Goal: Task Accomplishment & Management: Complete application form

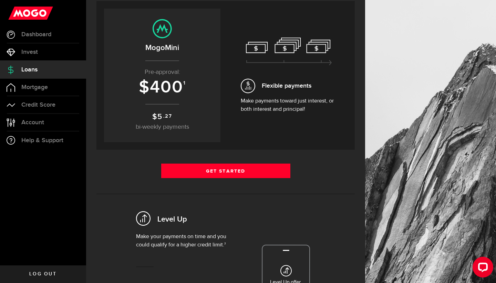
scroll to position [73, 0]
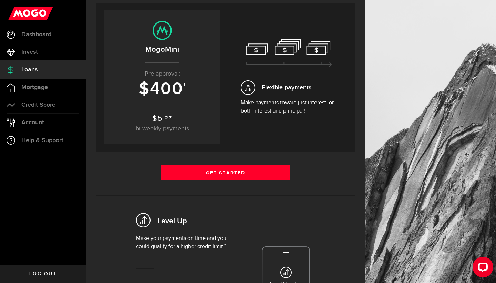
click at [170, 84] on span "400" at bounding box center [166, 89] width 33 height 21
click at [169, 93] on span "400" at bounding box center [166, 89] width 33 height 21
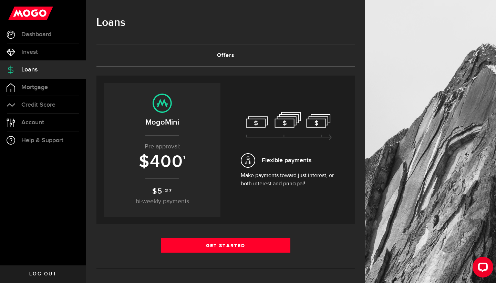
scroll to position [0, 0]
click at [48, 70] on link "Loans" at bounding box center [43, 69] width 86 height 17
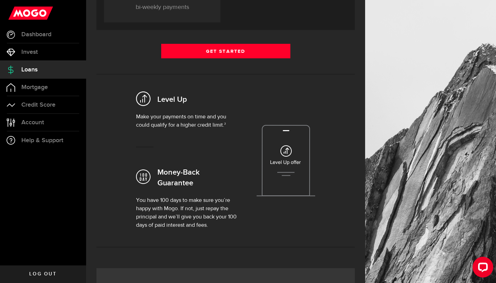
scroll to position [192, 0]
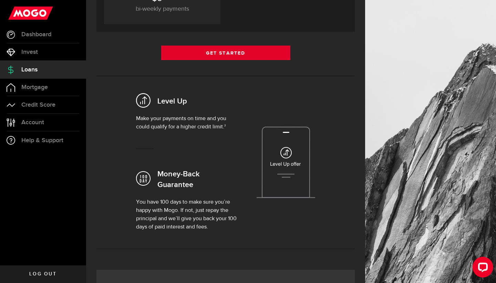
click at [220, 52] on link "Get Started" at bounding box center [225, 53] width 129 height 14
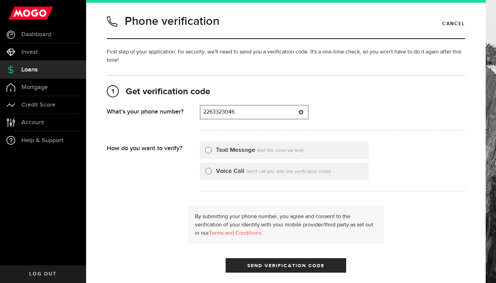
type input "2263323046"
click at [228, 151] on label "Text Message" at bounding box center [235, 149] width 39 height 9
click at [212, 151] on input "Text Message" at bounding box center [208, 148] width 7 height 7
radio input "true"
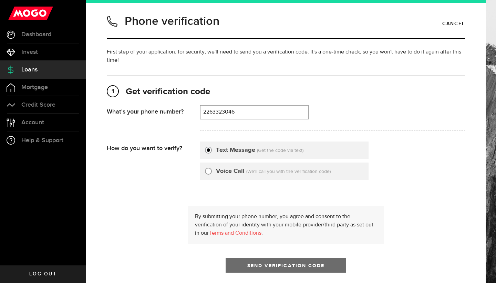
click at [260, 264] on span "Send Verification Code" at bounding box center [287, 265] width 78 height 5
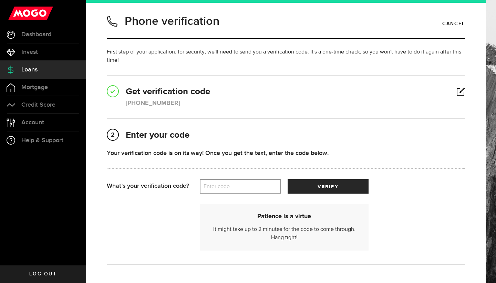
click at [248, 186] on label "Enter code" at bounding box center [240, 186] width 81 height 14
click at [248, 186] on input "Enter code" at bounding box center [240, 186] width 81 height 14
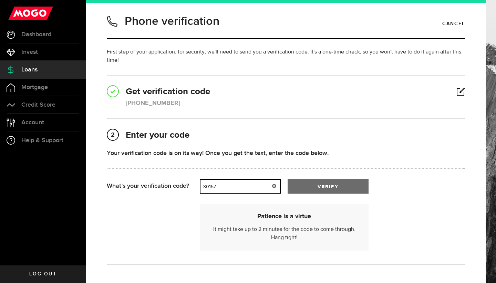
type input "30157"
click at [311, 190] on button "verify" at bounding box center [328, 186] width 81 height 14
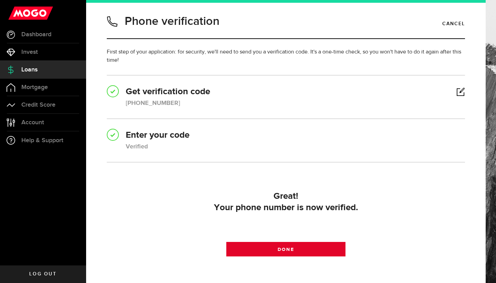
click at [281, 249] on span "Done" at bounding box center [286, 249] width 16 height 5
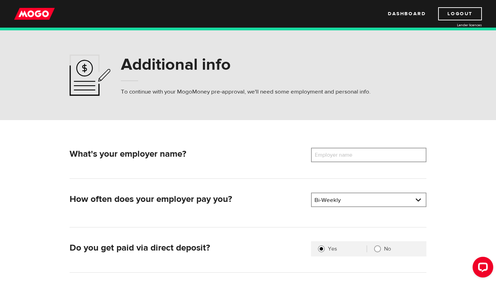
click at [327, 157] on label "Employer name" at bounding box center [339, 155] width 56 height 14
click at [327, 157] on input "Employer name" at bounding box center [368, 155] width 115 height 14
type input "Harbour Hill Retirement Suites"
click at [338, 219] on div "How often does your employer pay you? Pay frequency Please select the frequency…" at bounding box center [249, 209] width 358 height 35
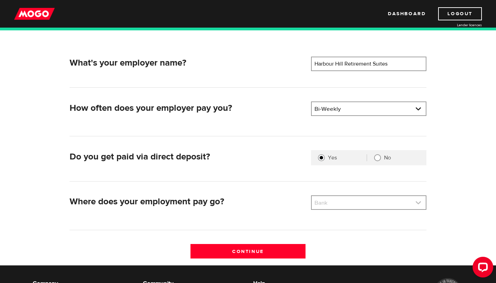
scroll to position [93, 0]
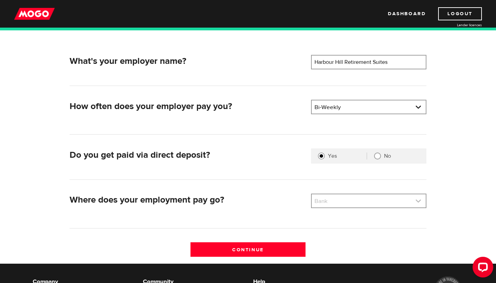
click at [361, 199] on link at bounding box center [369, 200] width 114 height 13
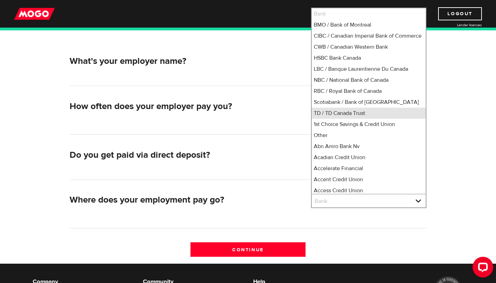
click at [347, 117] on li "TD / TD Canada Trust" at bounding box center [369, 113] width 114 height 11
select select "9"
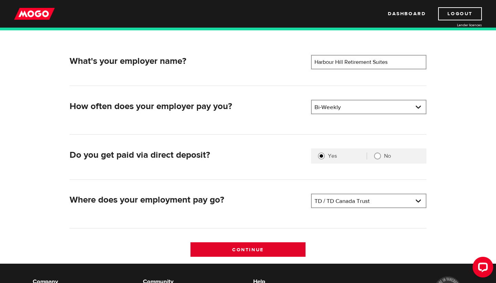
click at [248, 245] on input "Continue" at bounding box center [248, 249] width 115 height 14
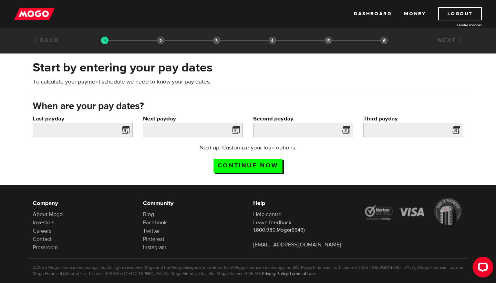
click at [125, 133] on span at bounding box center [124, 130] width 10 height 11
click at [113, 129] on input "Last payday" at bounding box center [83, 130] width 100 height 14
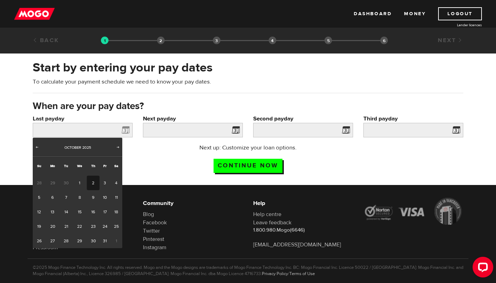
click at [90, 186] on link "2" at bounding box center [93, 182] width 13 height 14
type input "2025/10/02"
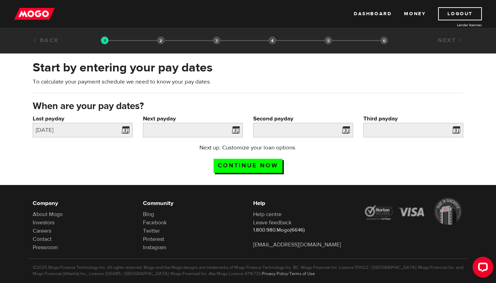
click at [237, 128] on span at bounding box center [234, 130] width 10 height 11
click at [236, 131] on span at bounding box center [234, 130] width 10 height 11
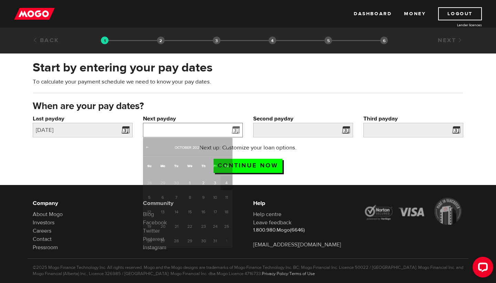
click at [219, 127] on input "Next payday" at bounding box center [193, 130] width 100 height 14
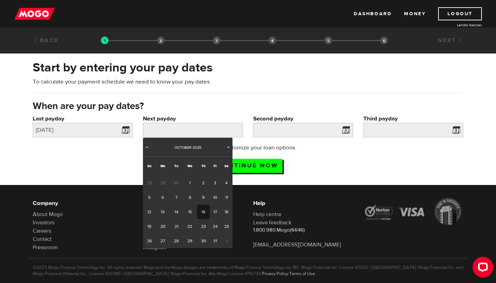
click at [201, 210] on link "16" at bounding box center [203, 211] width 13 height 14
type input "2025/10/16"
type input "2025/10/30"
type input "2025/11/13"
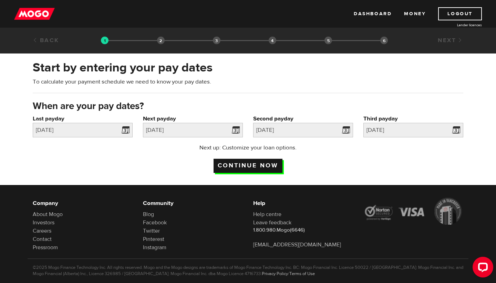
click at [271, 166] on input "Continue now" at bounding box center [248, 166] width 69 height 14
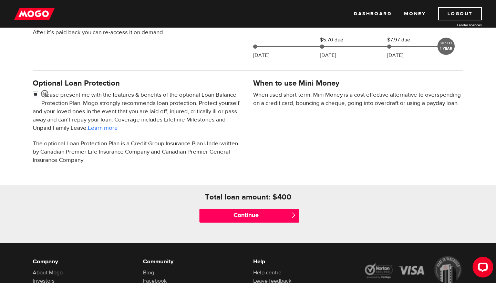
scroll to position [188, 0]
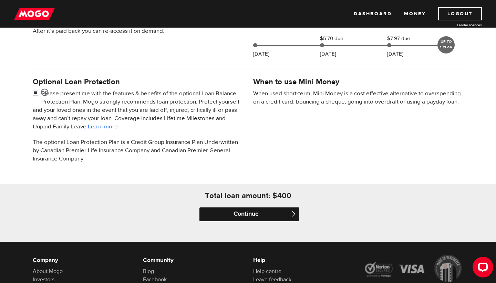
click at [244, 216] on input "Continue" at bounding box center [250, 214] width 100 height 14
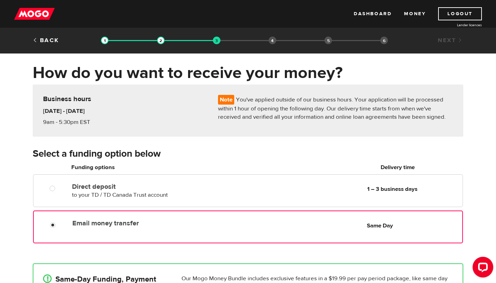
radio input "true"
click at [244, 216] on div "Email money transfer Delivery in Same Day Same Day" at bounding box center [266, 222] width 393 height 13
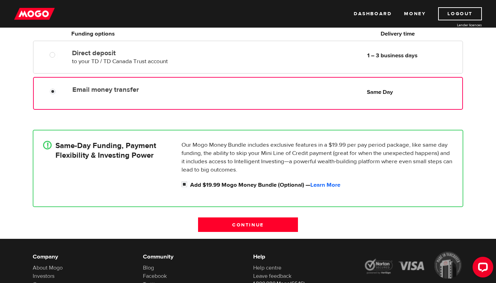
scroll to position [134, 0]
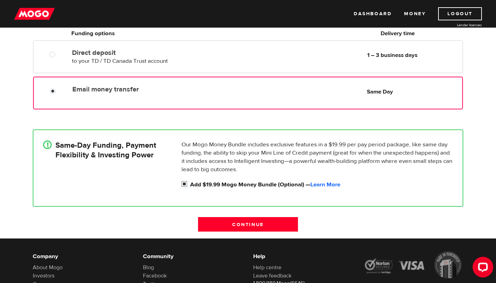
click at [184, 186] on input "Add $19.99 Mogo Money Bundle (Optional) — Learn More" at bounding box center [186, 184] width 9 height 9
checkbox input "false"
radio input "false"
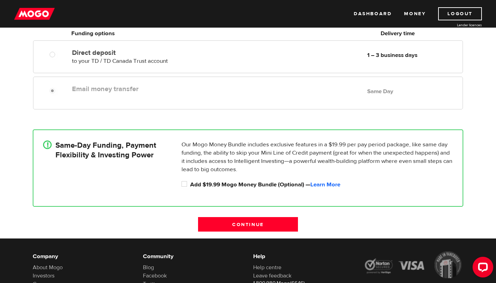
click at [194, 94] on div "Email money transfer Delivery in Same Day Same Day" at bounding box center [266, 88] width 394 height 13
click at [185, 185] on input "Add $19.99 Mogo Money Bundle (Optional) — Learn More" at bounding box center [186, 184] width 9 height 9
checkbox input "true"
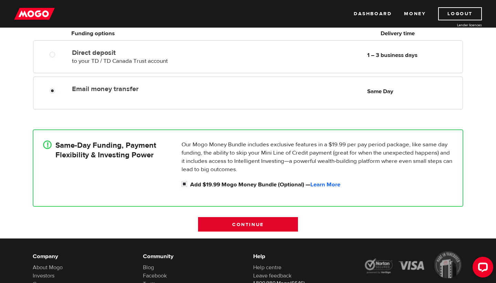
click at [223, 223] on input "Continue" at bounding box center [248, 224] width 100 height 14
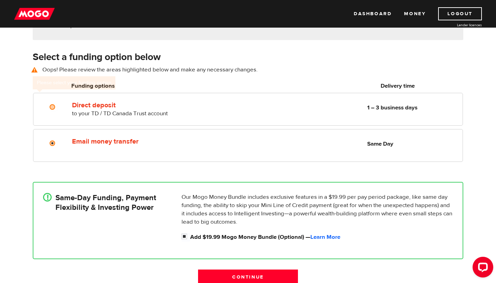
scroll to position [96, 0]
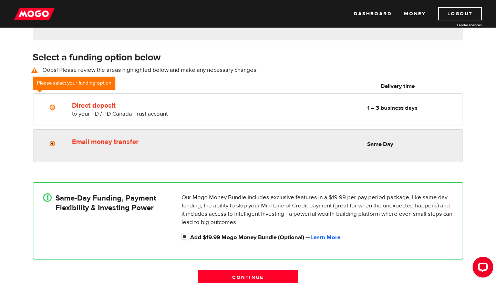
radio input "true"
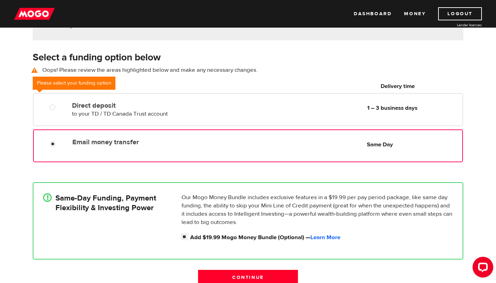
click at [227, 140] on label "Email money transfer" at bounding box center [151, 142] width 158 height 8
click at [59, 140] on input "Email money transfer" at bounding box center [54, 144] width 9 height 9
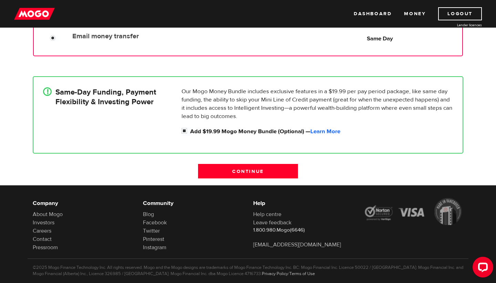
scroll to position [204, 0]
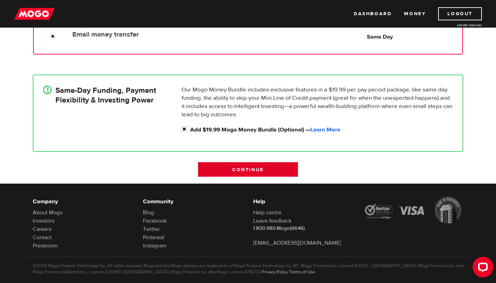
click at [225, 177] on input "Continue" at bounding box center [248, 169] width 100 height 14
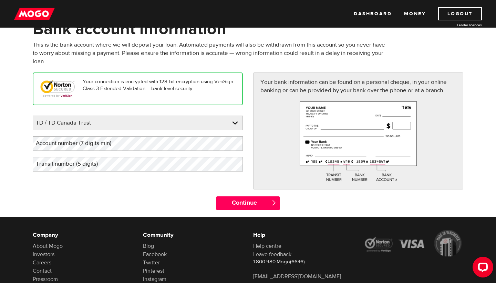
scroll to position [46, 0]
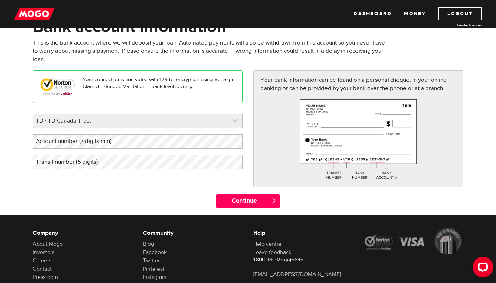
click at [236, 120] on link at bounding box center [138, 121] width 210 height 14
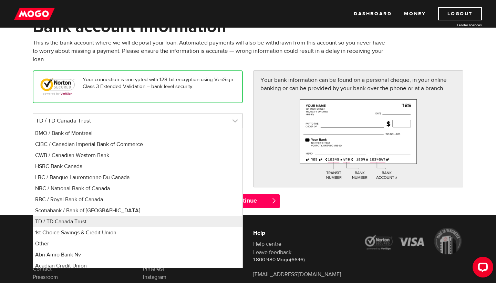
click at [224, 123] on link at bounding box center [138, 121] width 210 height 14
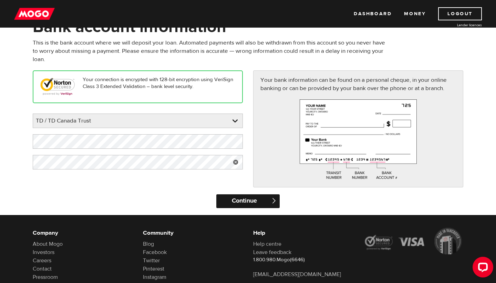
click at [236, 204] on input "Continue" at bounding box center [248, 201] width 63 height 14
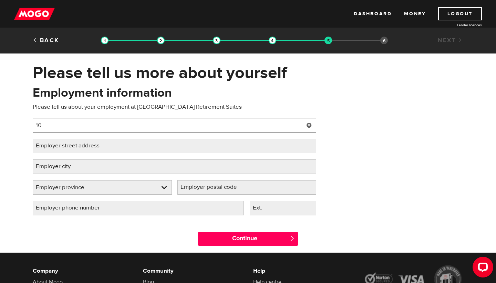
type input "1"
type input "Dietary Aide"
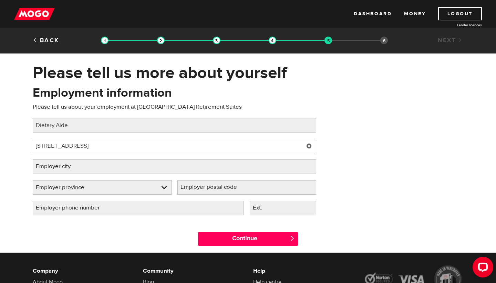
type input "104 Suncoast Drive"
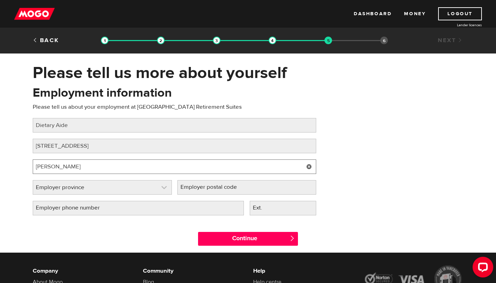
type input "Goderich"
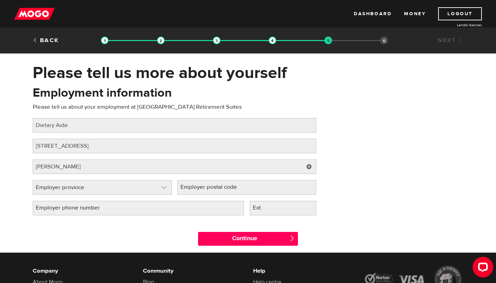
click at [135, 187] on link at bounding box center [102, 187] width 139 height 14
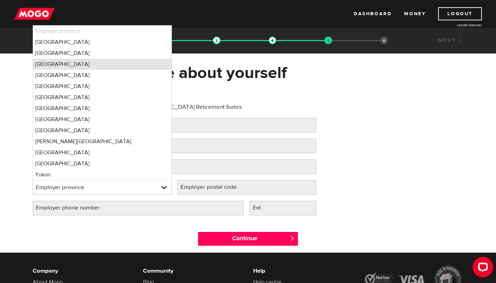
click at [115, 68] on li "Ontario" at bounding box center [102, 64] width 139 height 11
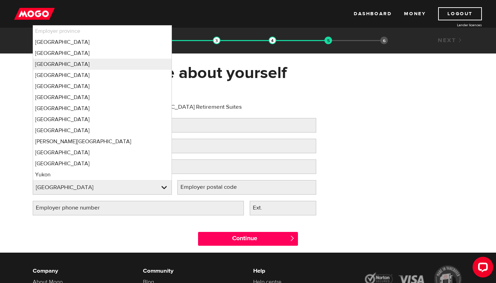
select select "ON"
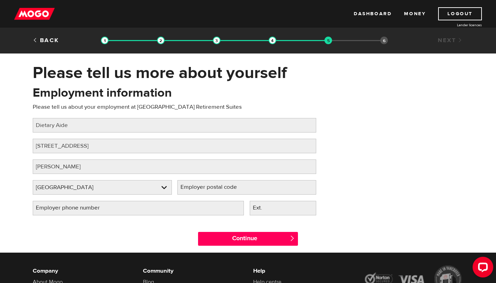
click at [199, 188] on label "Employer postal code" at bounding box center [215, 187] width 74 height 14
click at [199, 188] on input "Employer postal code" at bounding box center [247, 187] width 139 height 14
type input "n"
type input "N7A 0A7"
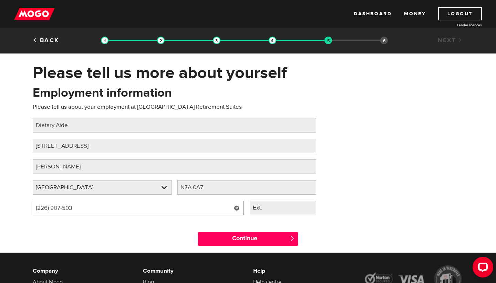
type input "(226) 907-5036"
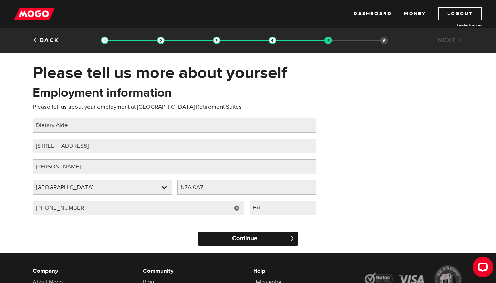
click at [230, 240] on input "Continue" at bounding box center [248, 239] width 100 height 14
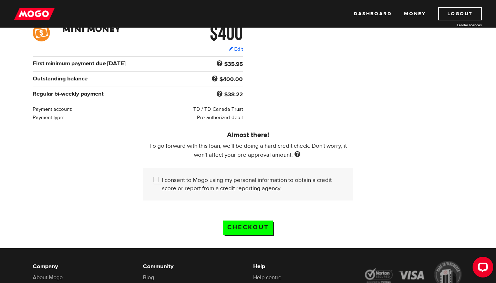
scroll to position [114, 0]
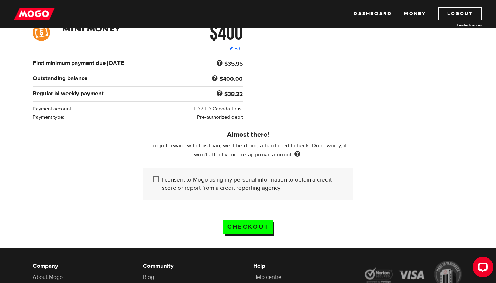
click at [268, 191] on label "I consent to Mogo using my personal information to obtain a credit score or rep…" at bounding box center [252, 183] width 181 height 17
click at [162, 184] on input "I consent to Mogo using my personal information to obtain a credit score or rep…" at bounding box center [157, 179] width 9 height 9
checkbox input "true"
click at [252, 231] on input "Checkout" at bounding box center [248, 227] width 50 height 14
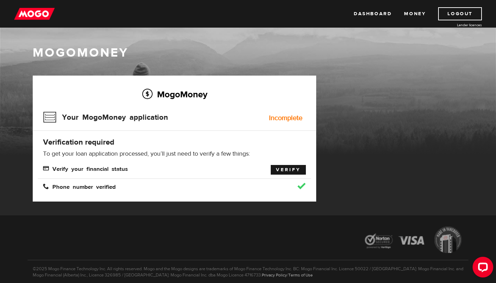
click at [282, 174] on link "Verify" at bounding box center [288, 170] width 35 height 10
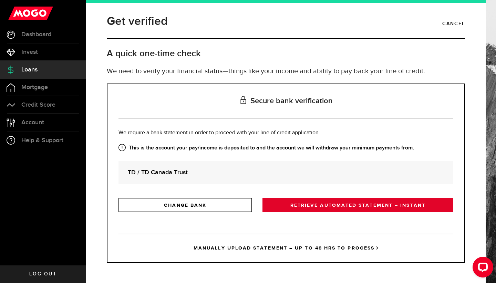
click at [289, 206] on link "RETRIEVE AUTOMATED STATEMENT – INSTANT" at bounding box center [358, 205] width 191 height 14
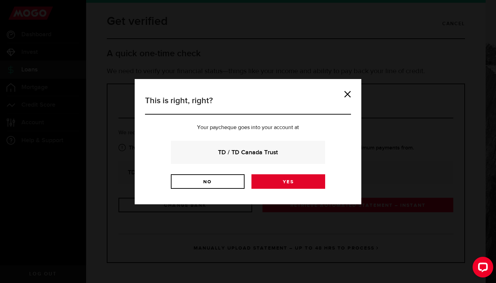
click at [276, 178] on link "Yes" at bounding box center [289, 181] width 74 height 14
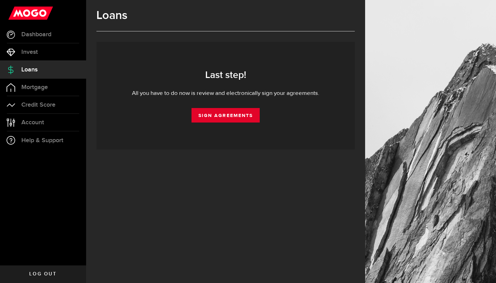
click at [223, 115] on link "Sign Agreements" at bounding box center [226, 115] width 68 height 14
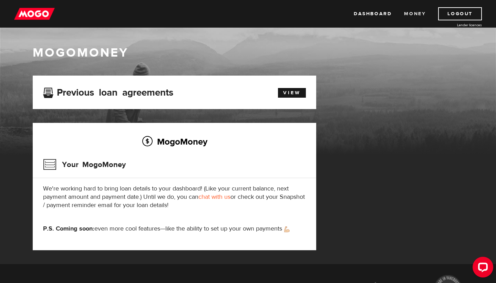
click at [409, 16] on link "Money" at bounding box center [415, 13] width 22 height 13
click at [375, 17] on link "Dashboard" at bounding box center [373, 13] width 38 height 13
click at [418, 17] on link "Money" at bounding box center [415, 13] width 22 height 13
click at [367, 12] on link "Dashboard" at bounding box center [373, 13] width 38 height 13
click at [421, 14] on link "Money" at bounding box center [415, 13] width 22 height 13
